Goal: Register for event/course

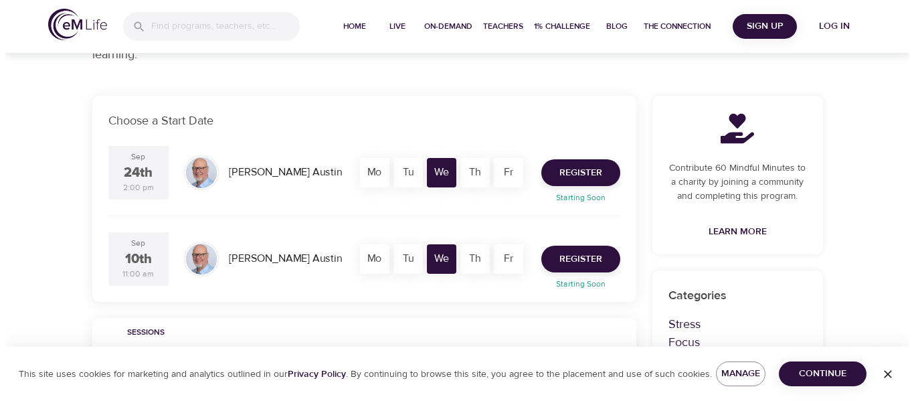
scroll to position [222, 0]
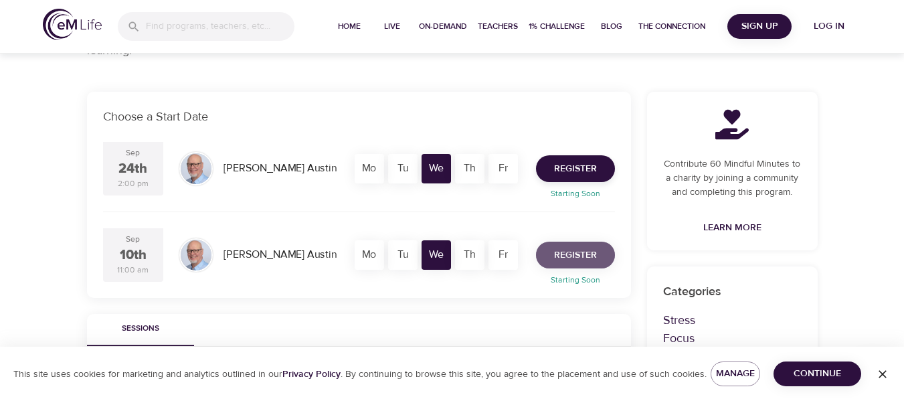
click at [569, 254] on span "Register" at bounding box center [575, 255] width 43 height 17
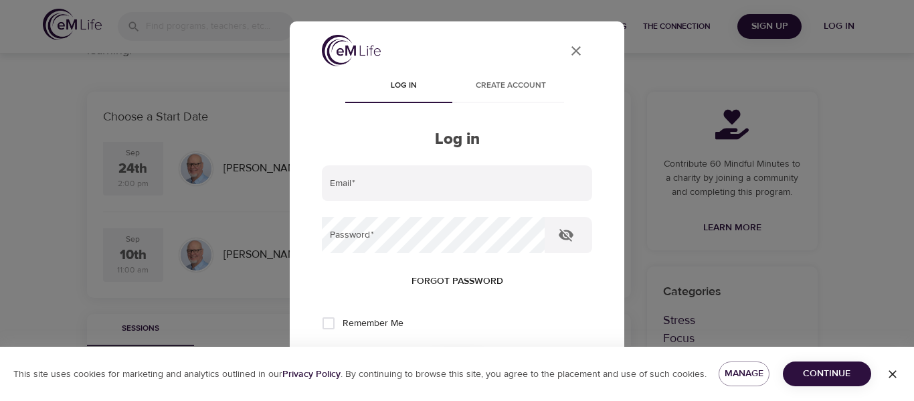
type input "[EMAIL_ADDRESS][DOMAIN_NAME]"
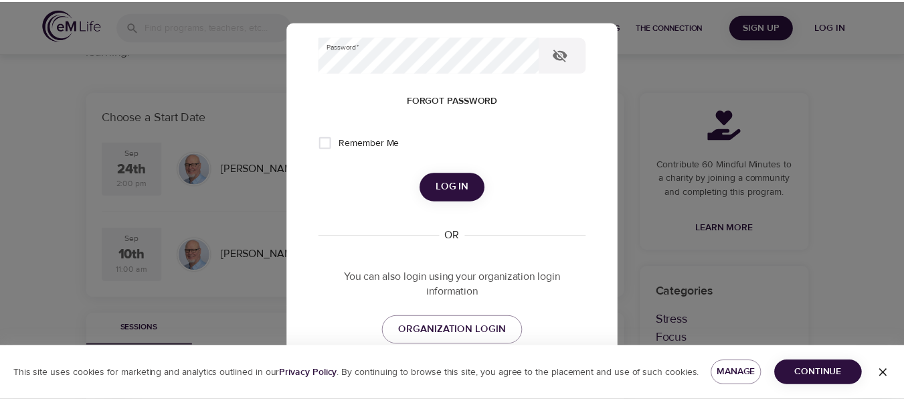
scroll to position [181, 0]
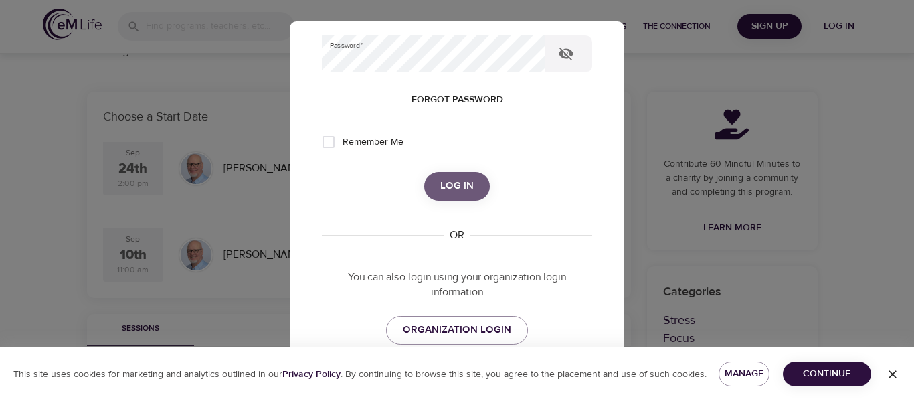
click at [452, 185] on span "Log in" at bounding box center [456, 185] width 33 height 17
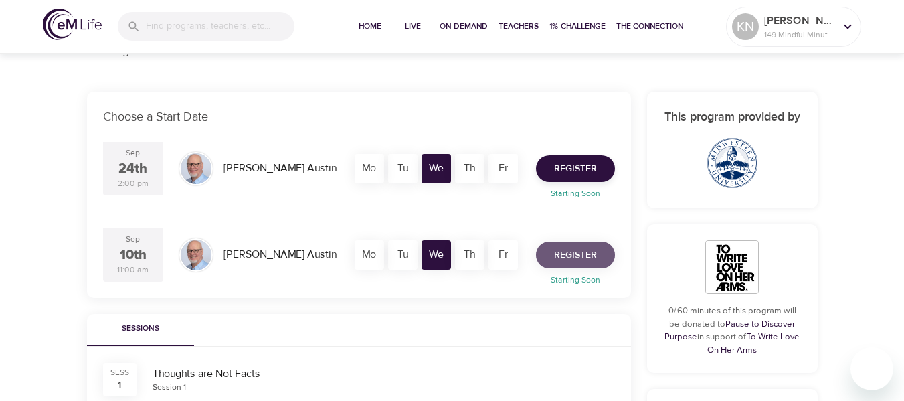
click at [572, 254] on span "Register" at bounding box center [575, 255] width 43 height 17
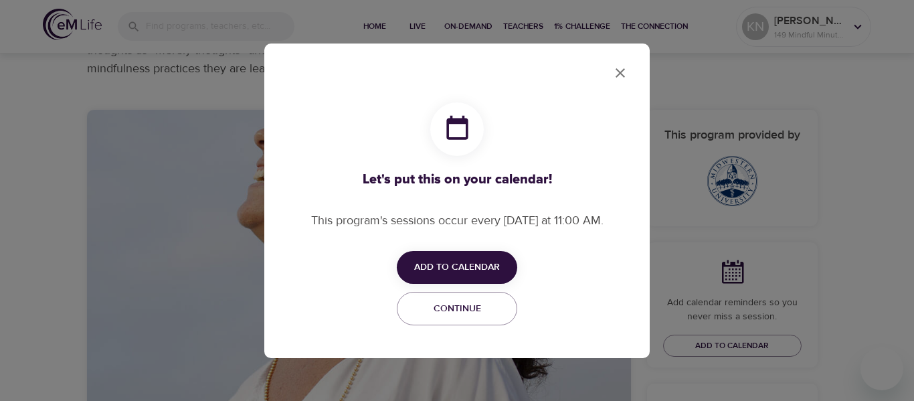
checkbox input "true"
click at [465, 260] on span "Add to Calendar" at bounding box center [457, 267] width 86 height 17
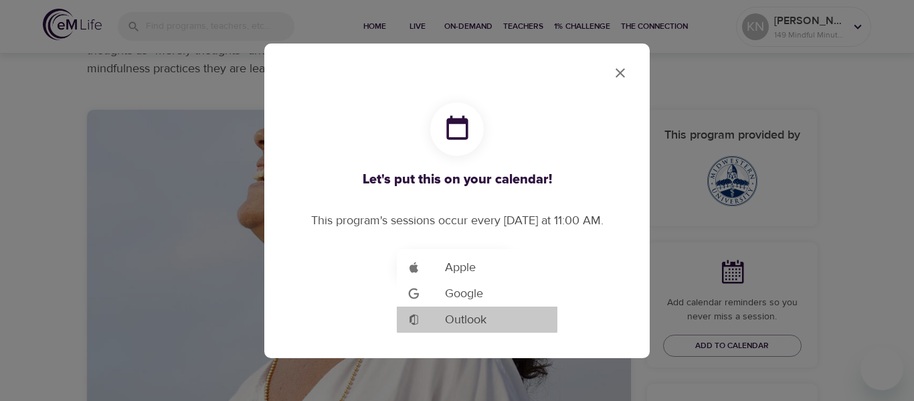
click at [462, 320] on span "Outlook" at bounding box center [465, 320] width 41 height 18
click at [618, 76] on div at bounding box center [457, 200] width 914 height 401
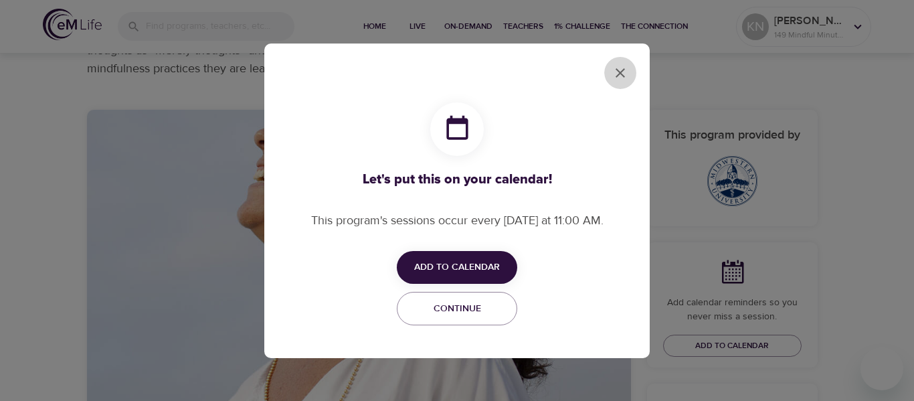
click at [619, 70] on icon "close" at bounding box center [620, 73] width 16 height 16
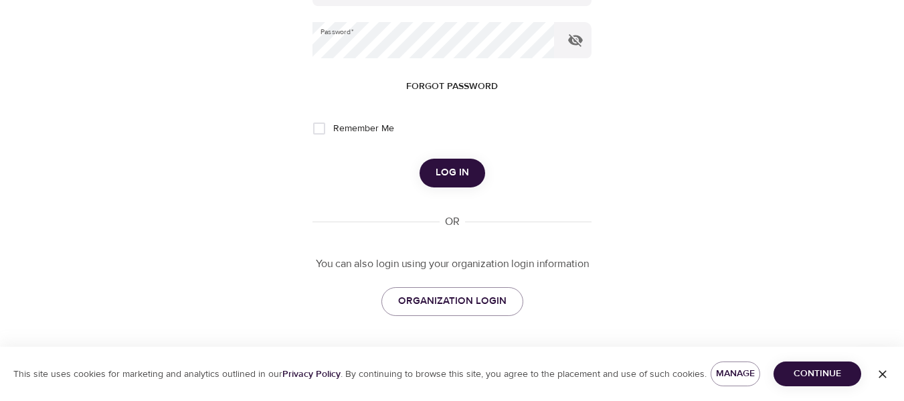
scroll to position [50, 0]
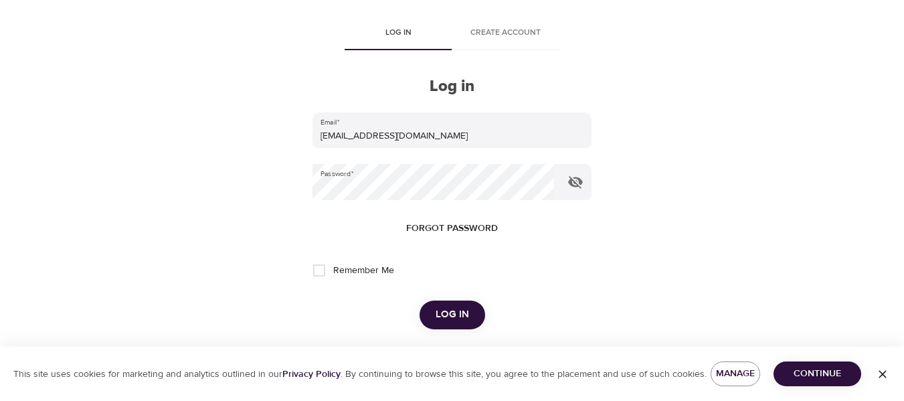
click at [776, 72] on div "User Profile Log in Create account Log in Email   * [EMAIL_ADDRESS][DOMAIN_NAME…" at bounding box center [452, 150] width 763 height 401
